Goal: Task Accomplishment & Management: Complete application form

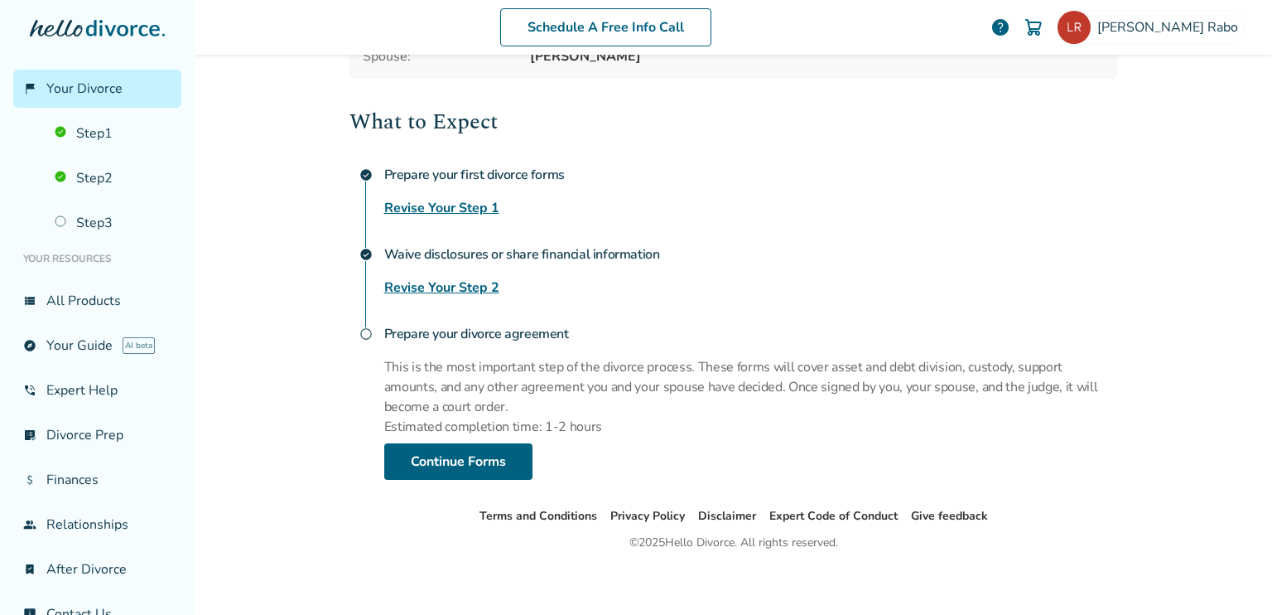
scroll to position [203, 0]
click at [476, 450] on link "Continue Forms" at bounding box center [458, 460] width 148 height 36
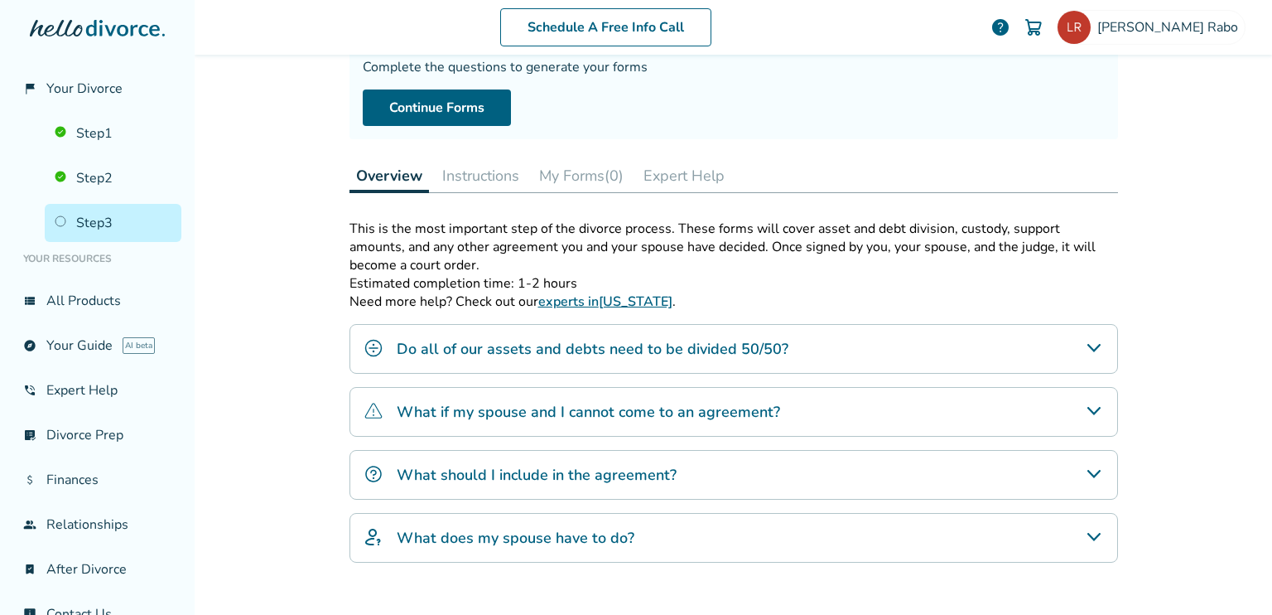
scroll to position [126, 0]
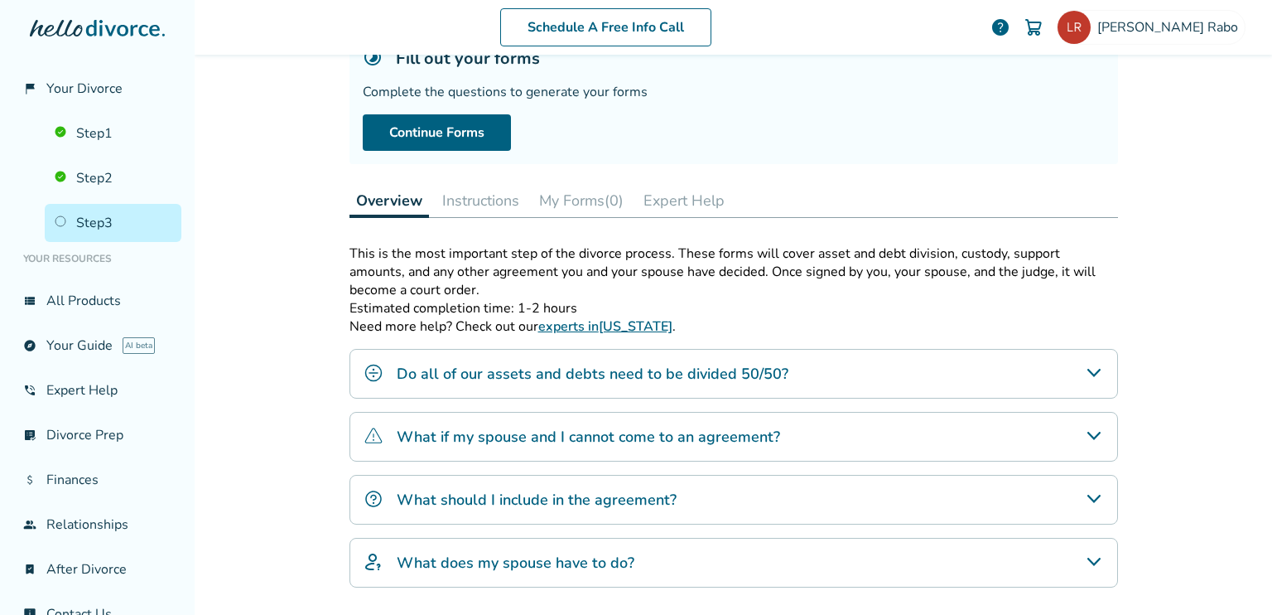
click at [611, 367] on h4 "Do all of our assets and debts need to be divided 50/50?" at bounding box center [593, 374] width 392 height 22
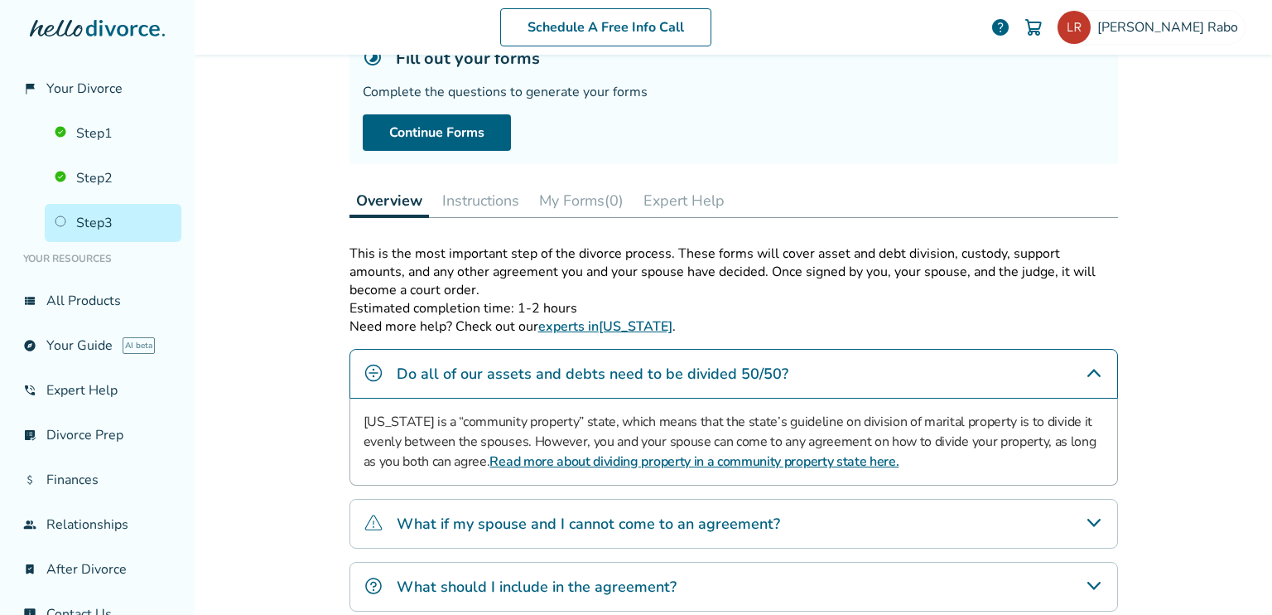
click at [611, 367] on h4 "Do all of our assets and debts need to be divided 50/50?" at bounding box center [593, 374] width 392 height 22
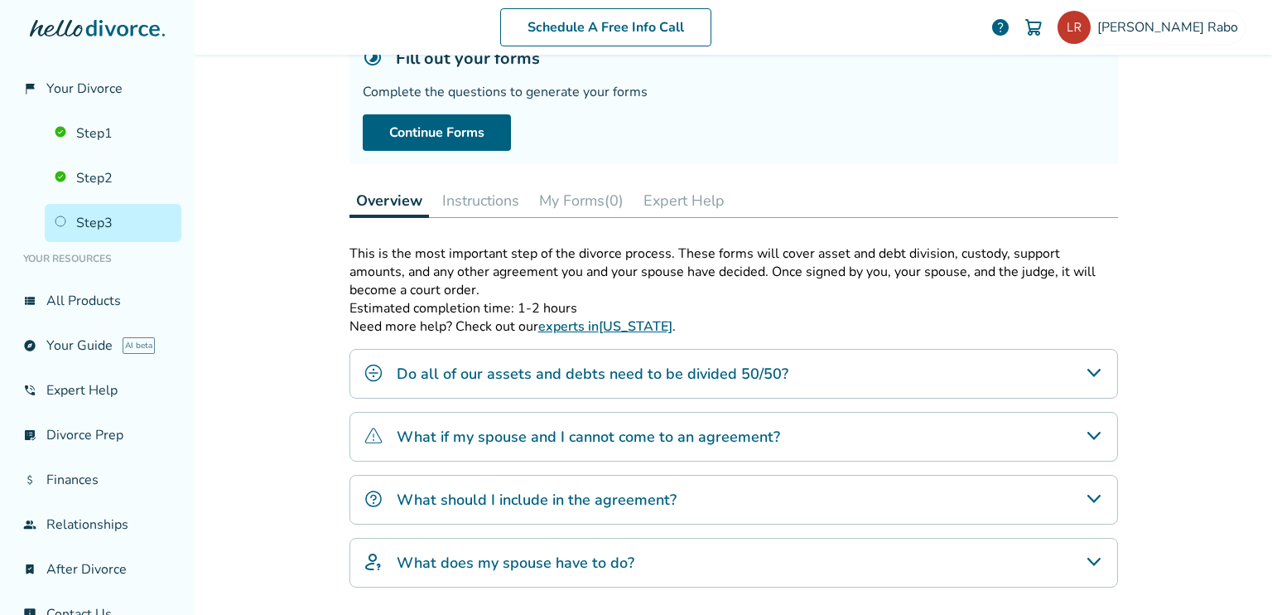
click at [639, 434] on h4 "What if my spouse and I cannot come to an agreement?" at bounding box center [589, 437] width 384 height 22
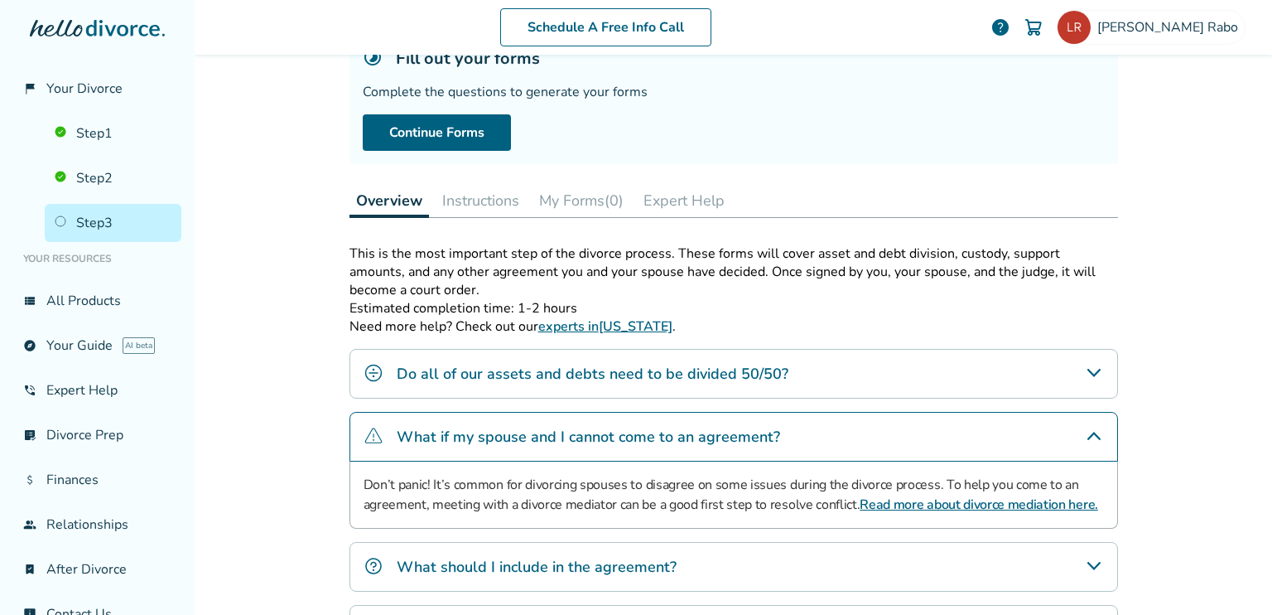
click at [639, 434] on h4 "What if my spouse and I cannot come to an agreement?" at bounding box center [589, 437] width 384 height 22
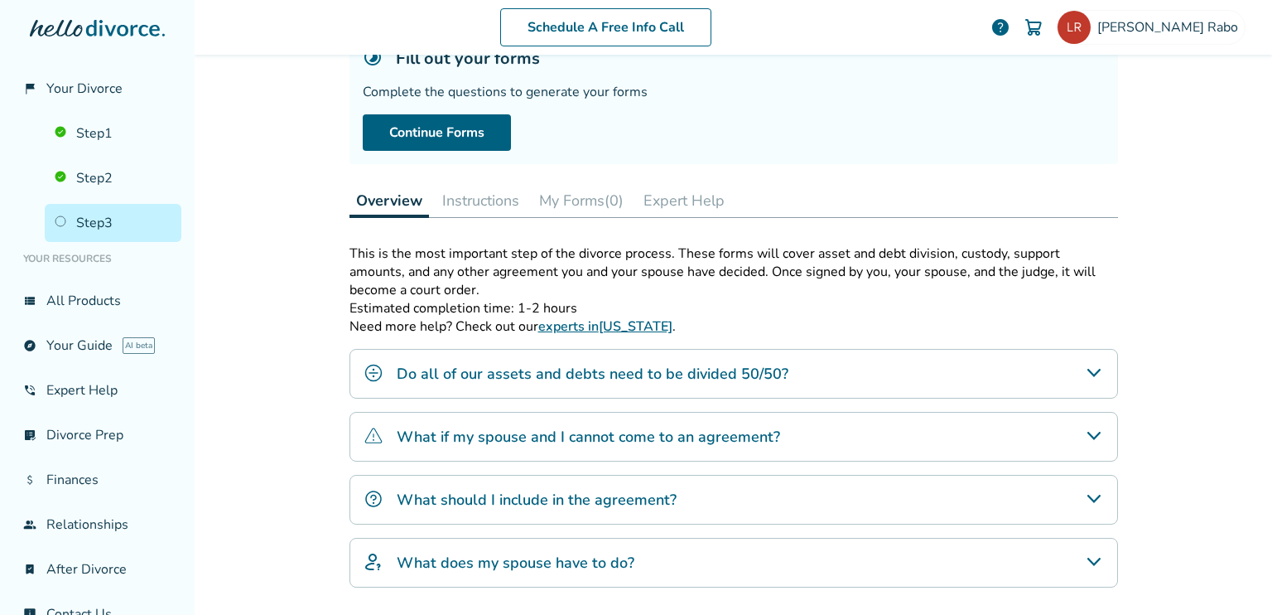
click at [490, 195] on button "Instructions" at bounding box center [481, 200] width 90 height 33
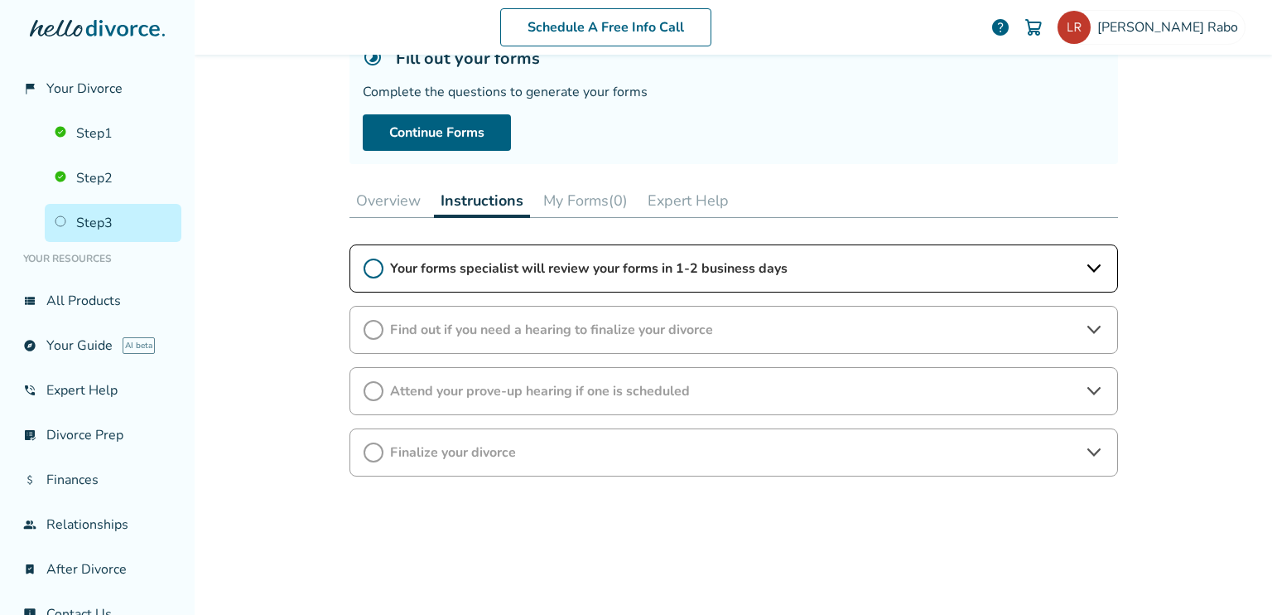
click at [885, 261] on span "Your forms specialist will review your forms in 1-2 business days" at bounding box center [733, 268] width 687 height 18
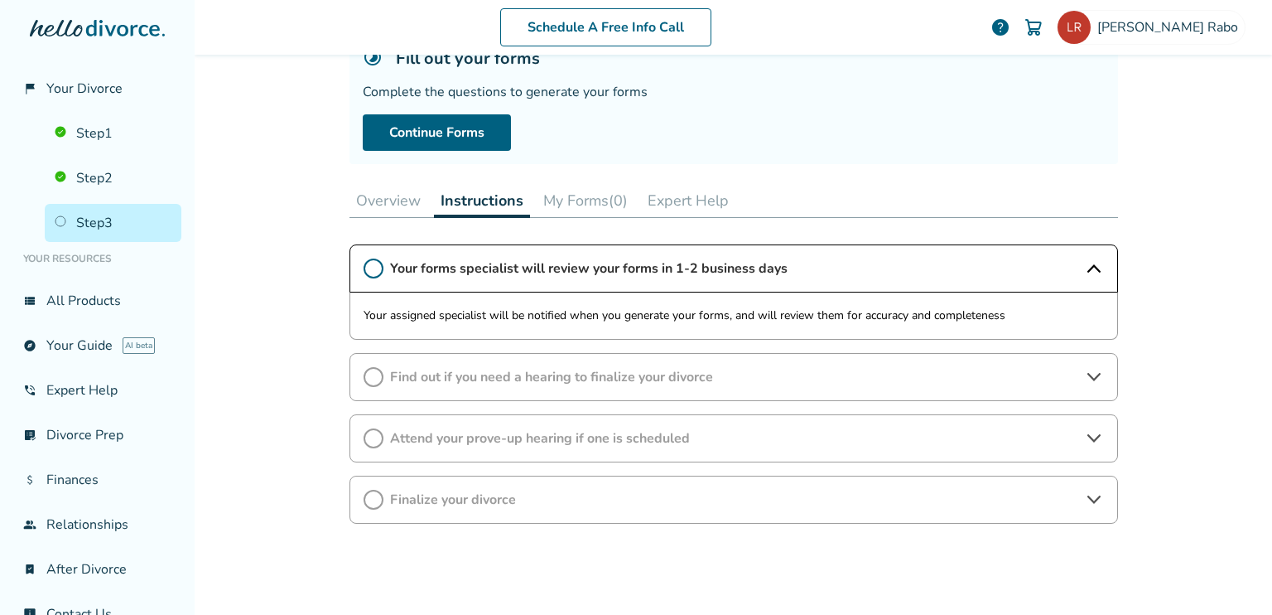
click at [885, 262] on span "Your forms specialist will review your forms in 1-2 business days" at bounding box center [733, 268] width 687 height 18
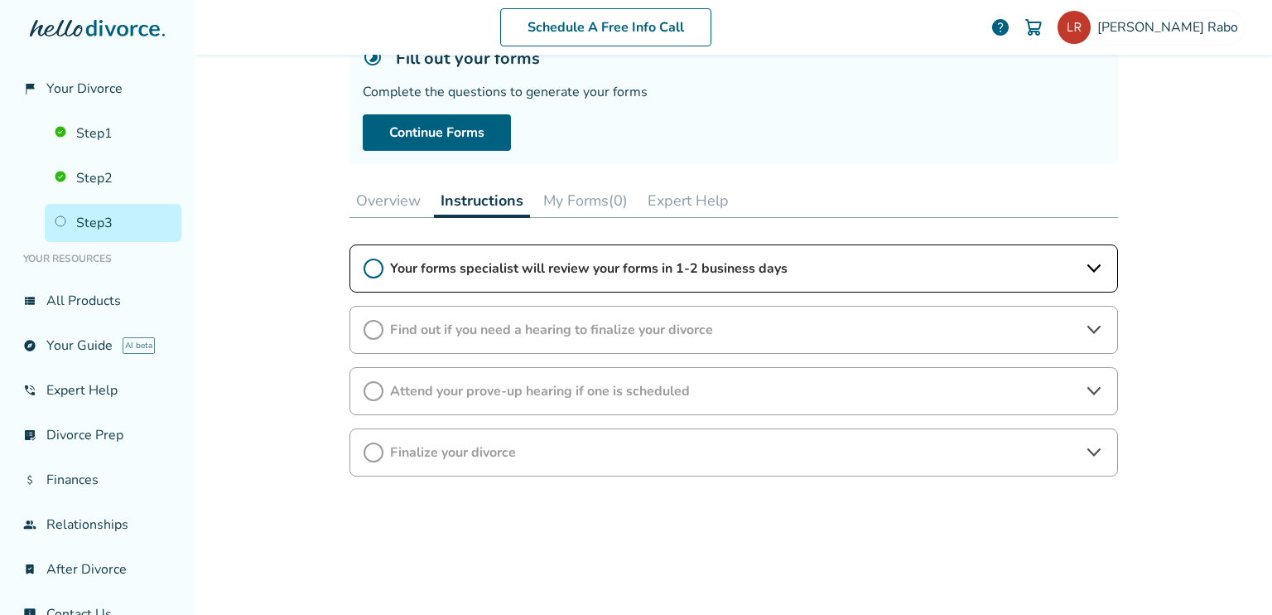
click at [604, 198] on button "My Forms (0)" at bounding box center [586, 200] width 98 height 33
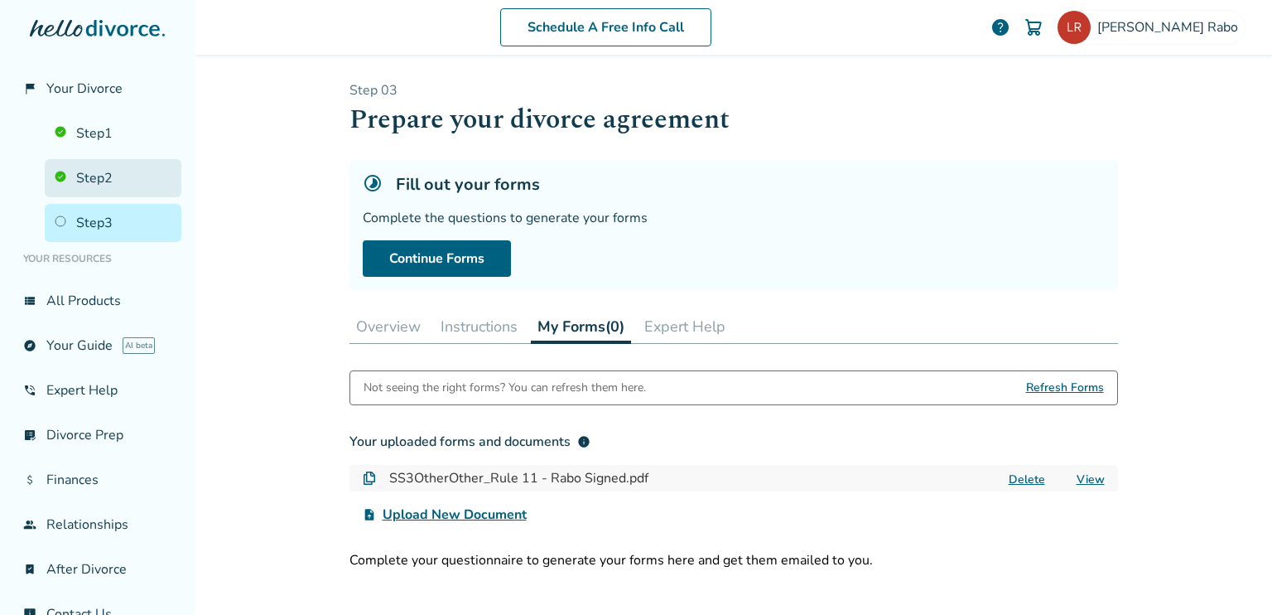
click at [113, 181] on link "Step 2" at bounding box center [113, 178] width 137 height 38
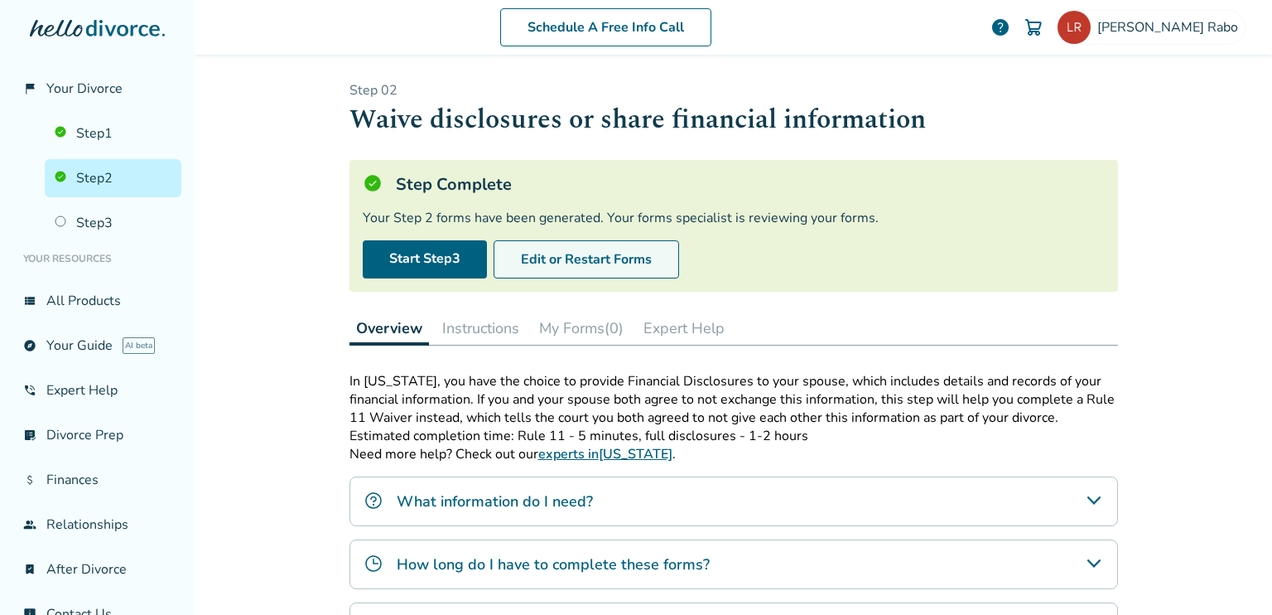
click at [570, 258] on button "Edit or Restart Forms" at bounding box center [587, 259] width 186 height 38
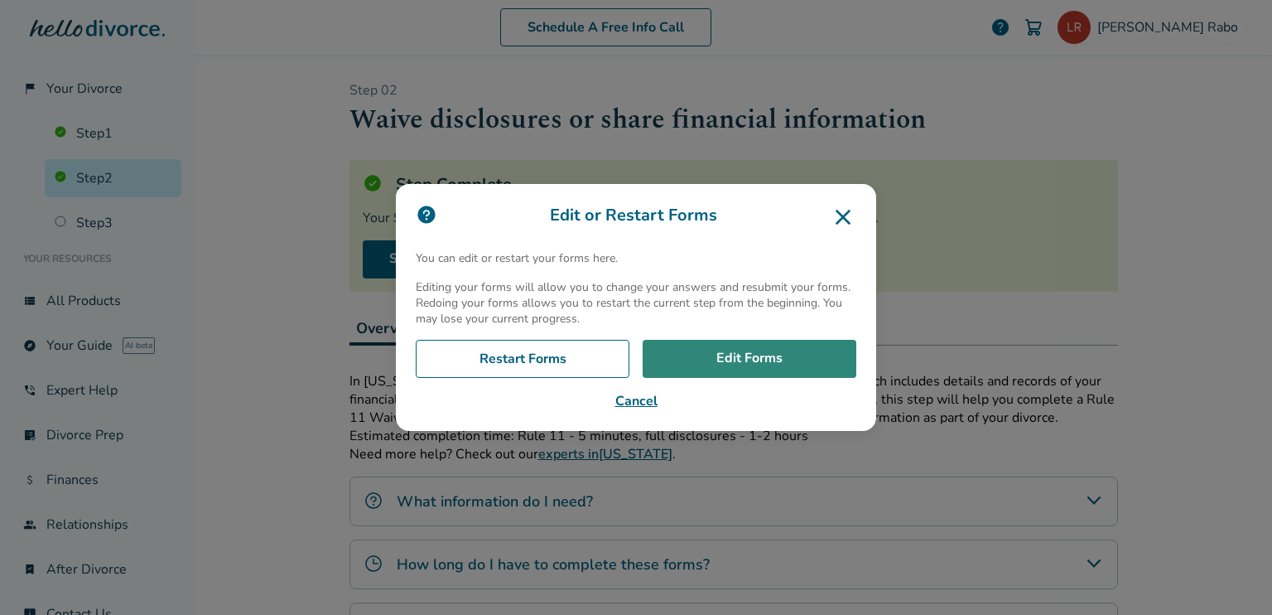
click at [735, 353] on link "Edit Forms" at bounding box center [750, 359] width 214 height 38
